Goal: Entertainment & Leisure: Consume media (video, audio)

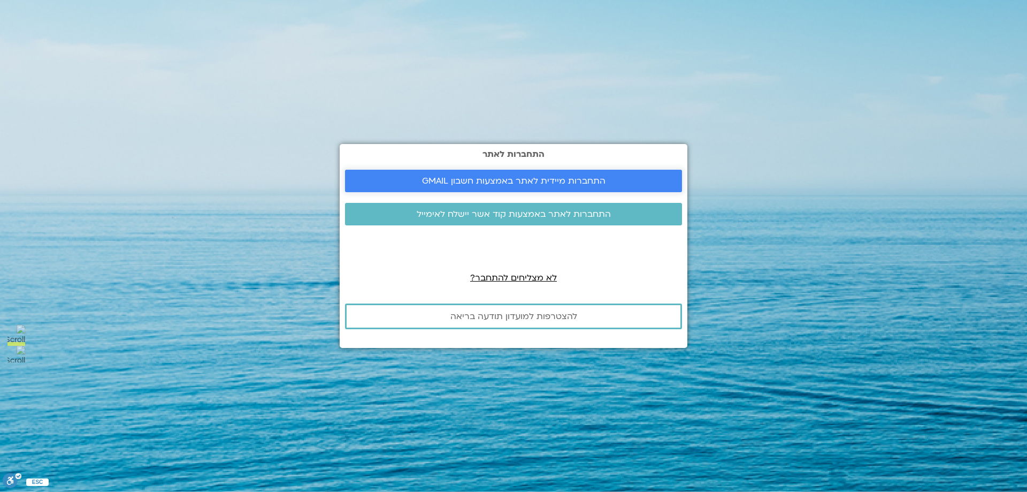
click at [426, 179] on span "התחברות מיידית לאתר באמצעות חשבון GMAIL" at bounding box center [514, 181] width 184 height 10
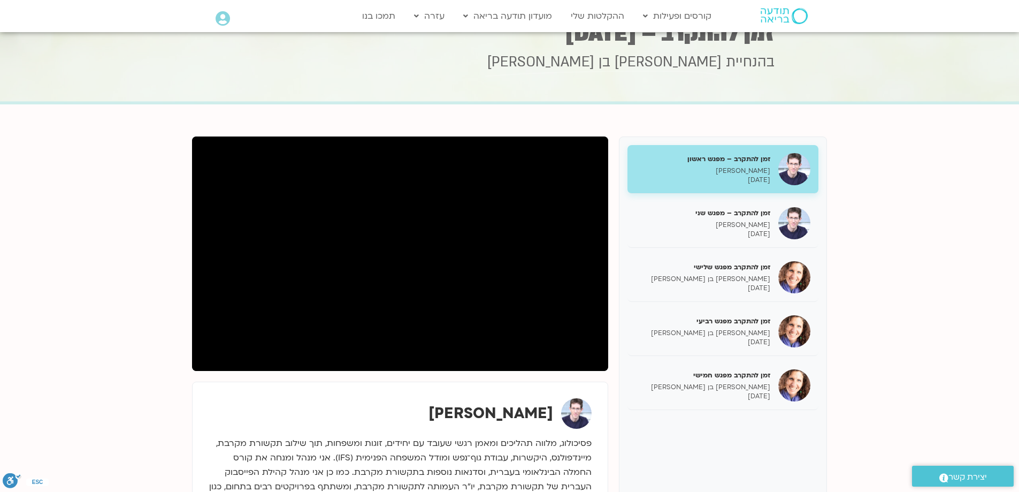
scroll to position [54, 0]
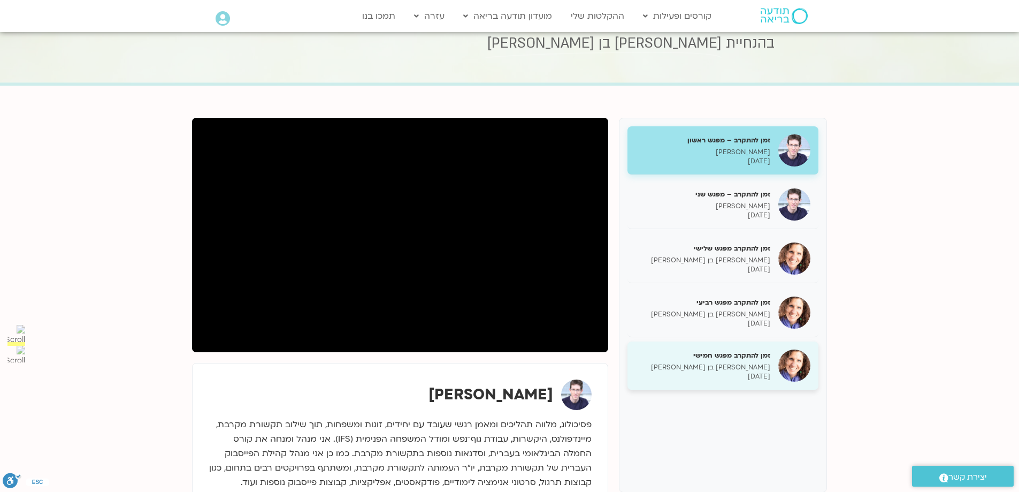
click at [726, 359] on h5 "זמן להתקרב מפגש חמישי" at bounding box center [703, 355] width 135 height 10
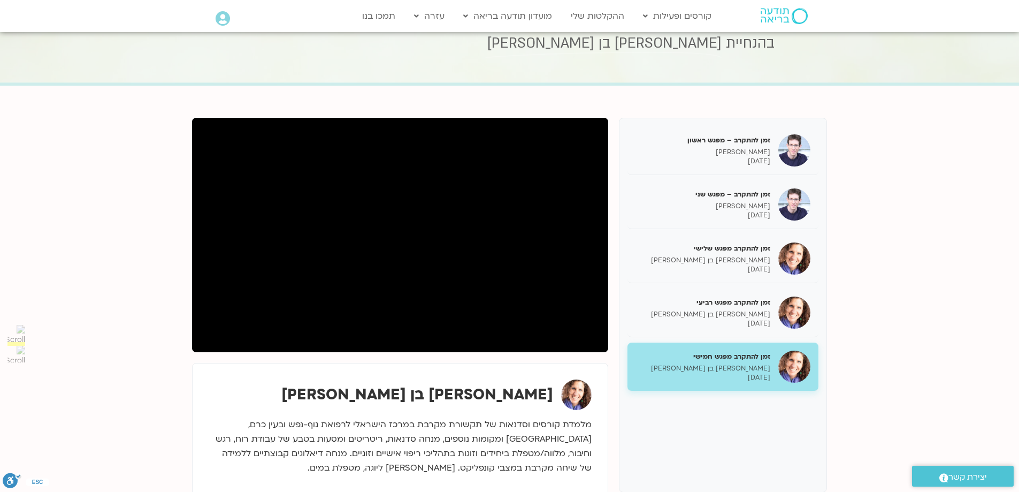
click at [736, 104] on section "זמן להתקרב – מפגש ראשון [PERSON_NAME] [DATE] זמן להתקרב – מפגש שני [PERSON_NAME…" at bounding box center [509, 325] width 1019 height 478
